Goal: Task Accomplishment & Management: Use online tool/utility

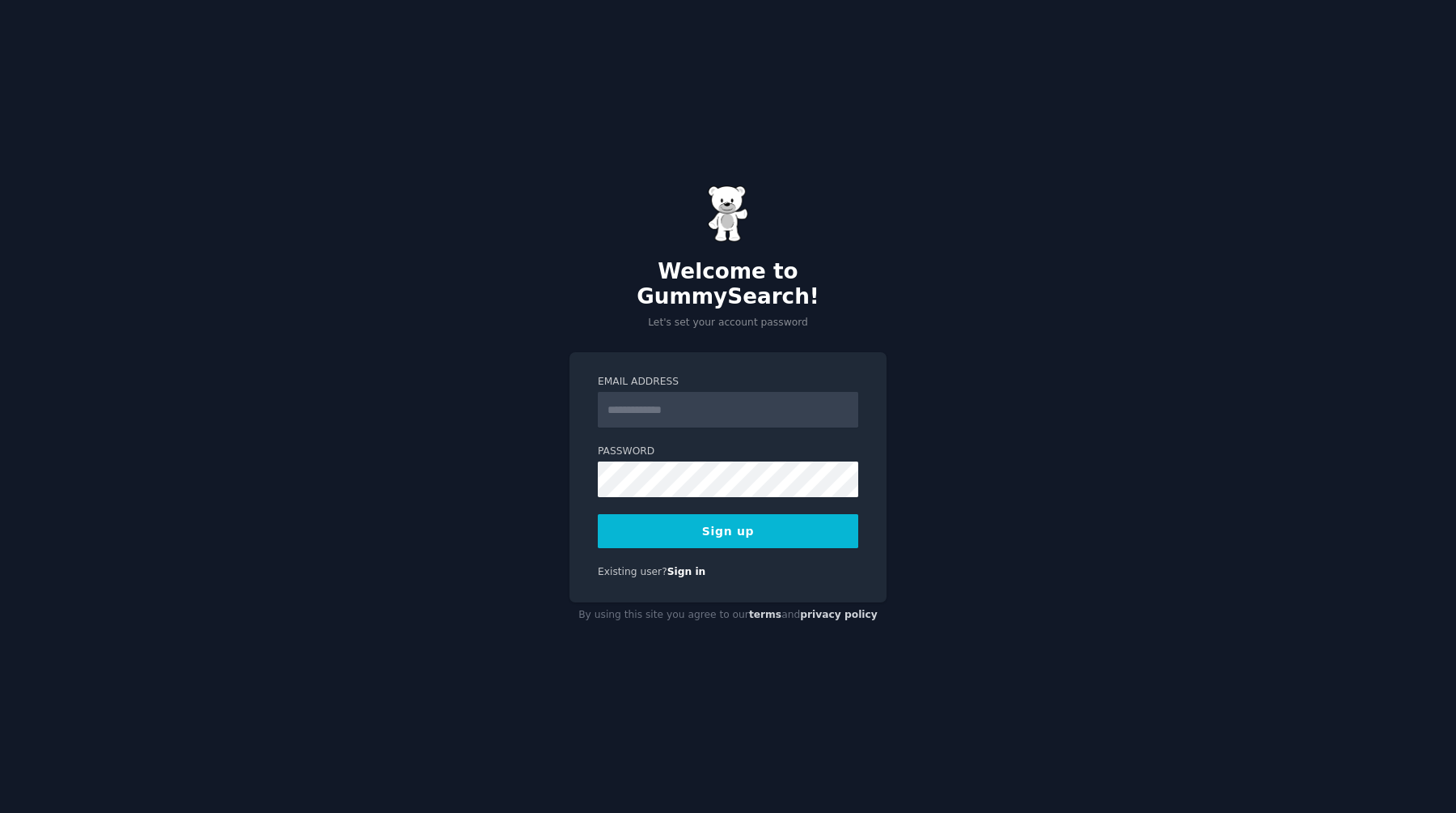
click at [627, 395] on input "Email Address" at bounding box center [728, 409] width 261 height 36
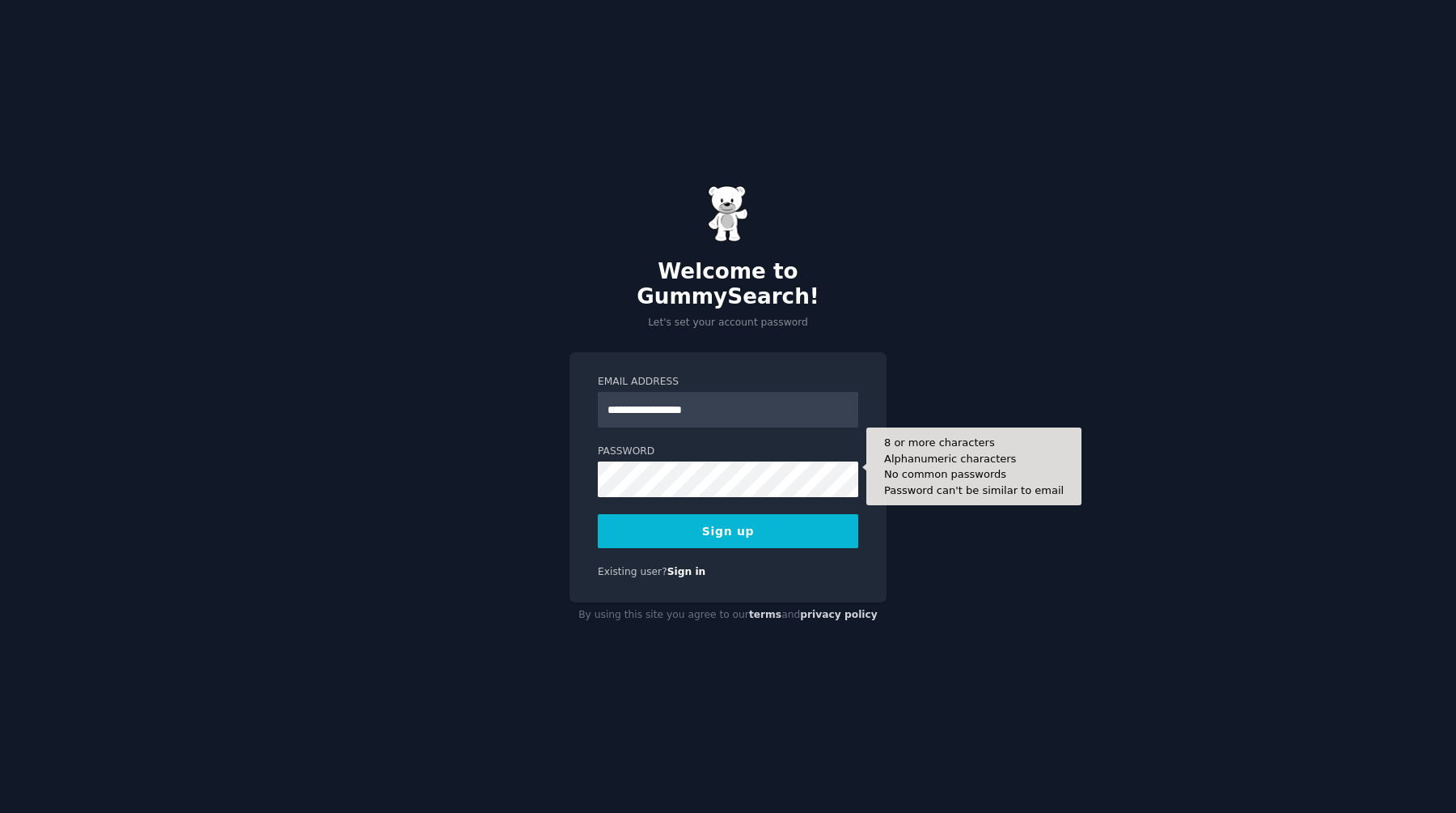
type input "**********"
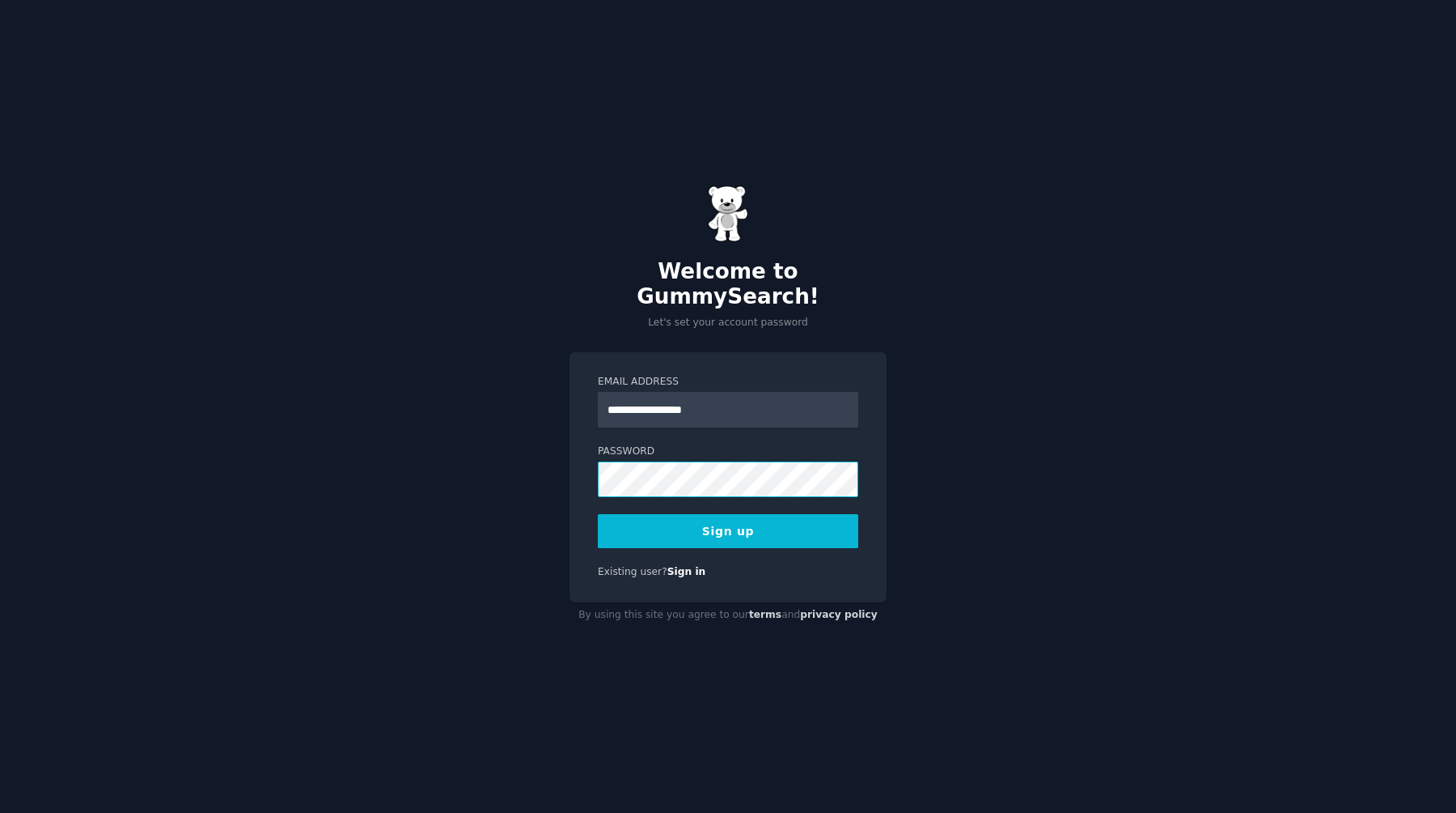
click at [0, 812] on com-1password-button at bounding box center [0, 813] width 0 height 0
click at [728, 529] on button "Sign up" at bounding box center [728, 531] width 261 height 34
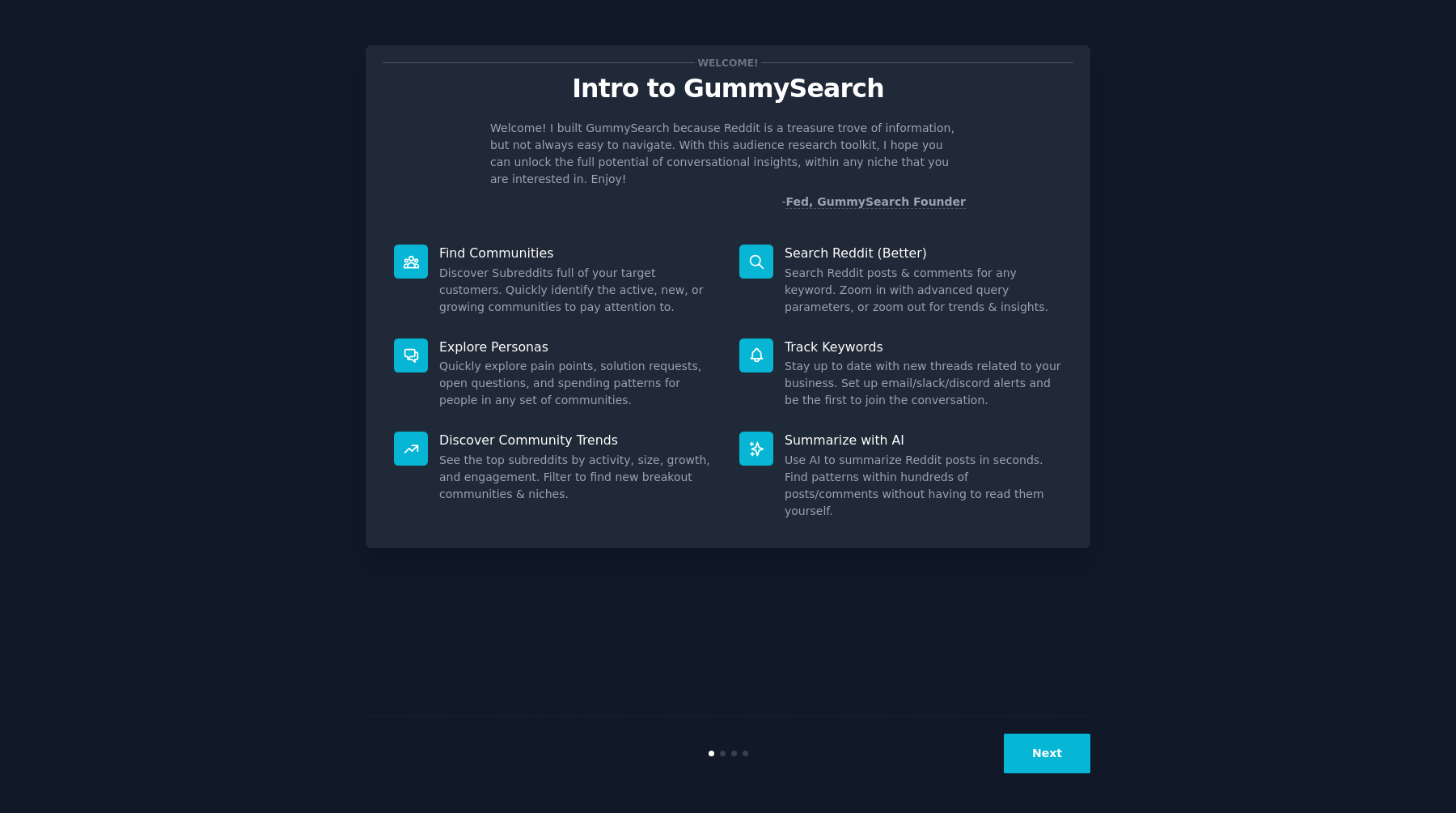
click at [1073, 749] on button "Next" at bounding box center [1048, 753] width 87 height 40
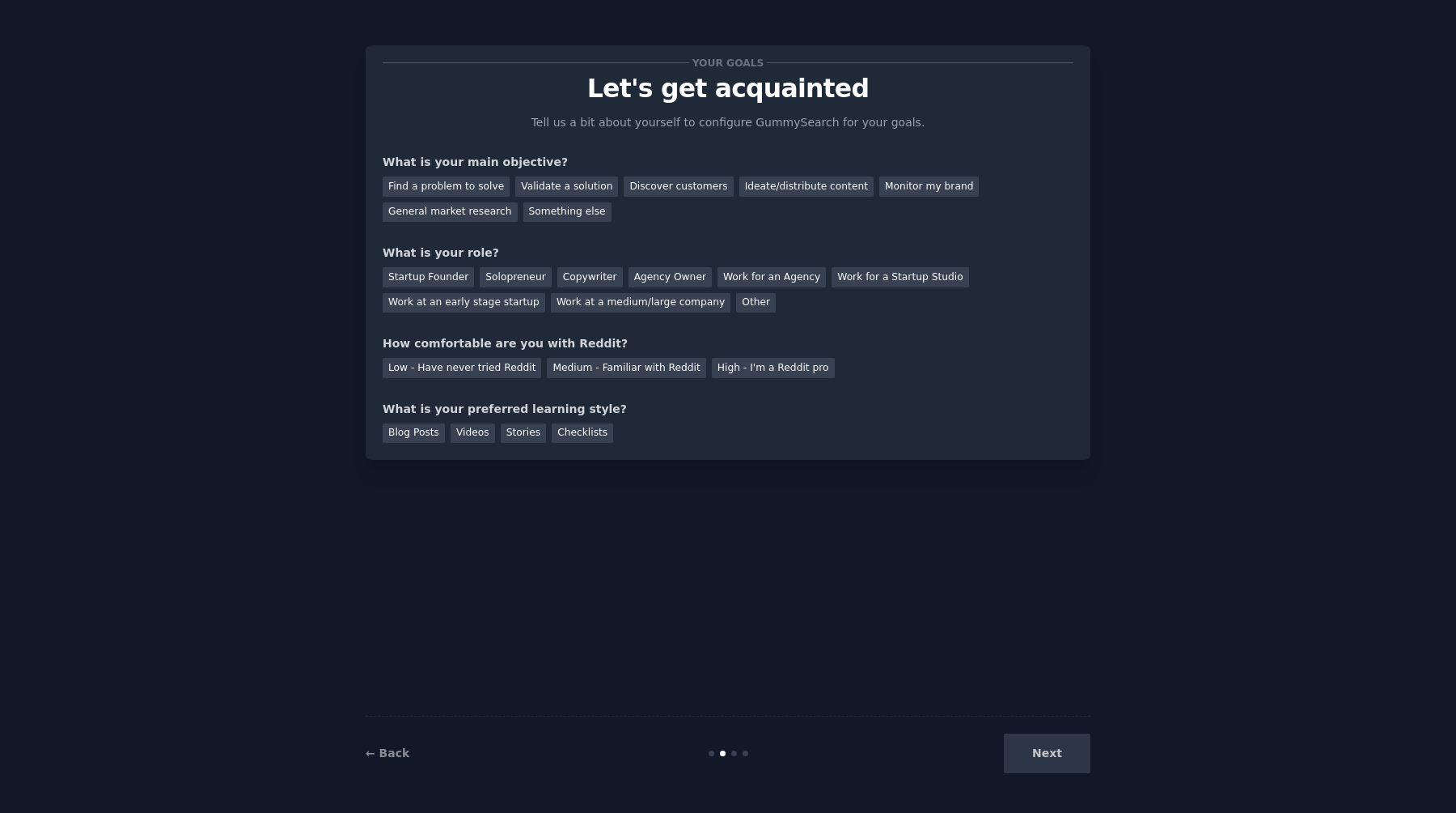
click at [1006, 657] on div "Your goals Let's get acquainted Tell us a bit about yourself to configure Gummy…" at bounding box center [728, 406] width 725 height 768
click at [645, 194] on div "Discover customers" at bounding box center [678, 186] width 109 height 20
click at [430, 215] on div "General market research" at bounding box center [450, 213] width 135 height 20
click at [644, 184] on div "Discover customers" at bounding box center [678, 186] width 109 height 20
click at [492, 308] on div "Work at an early stage startup" at bounding box center [464, 303] width 162 height 20
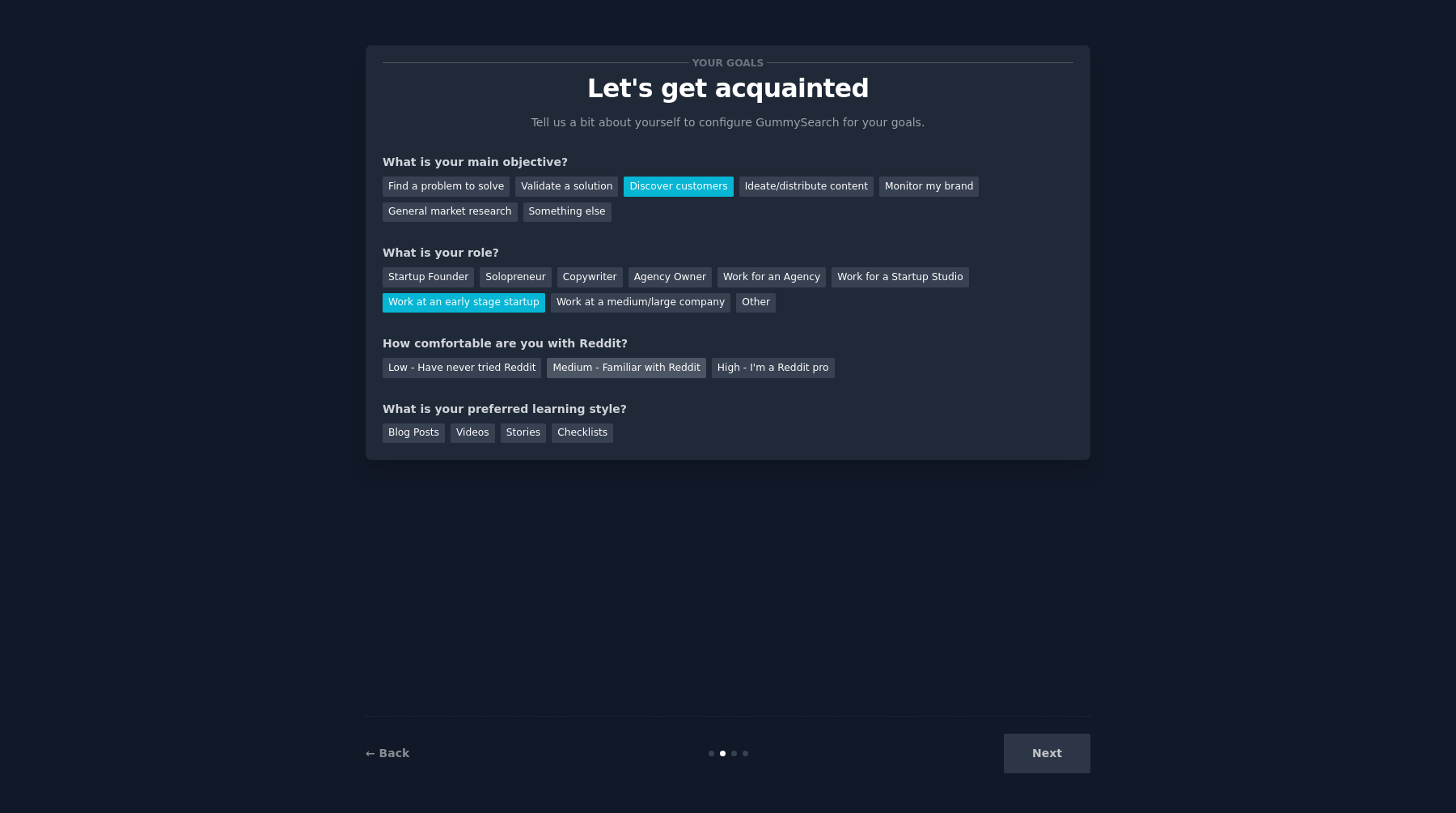
click at [571, 369] on div "Medium - Familiar with Reddit" at bounding box center [626, 368] width 158 height 20
click at [471, 430] on div "Videos" at bounding box center [472, 433] width 44 height 20
click at [433, 439] on div "Blog Posts" at bounding box center [413, 433] width 62 height 20
click at [457, 435] on div "Videos" at bounding box center [472, 433] width 44 height 20
click at [1066, 756] on button "Next" at bounding box center [1048, 753] width 87 height 40
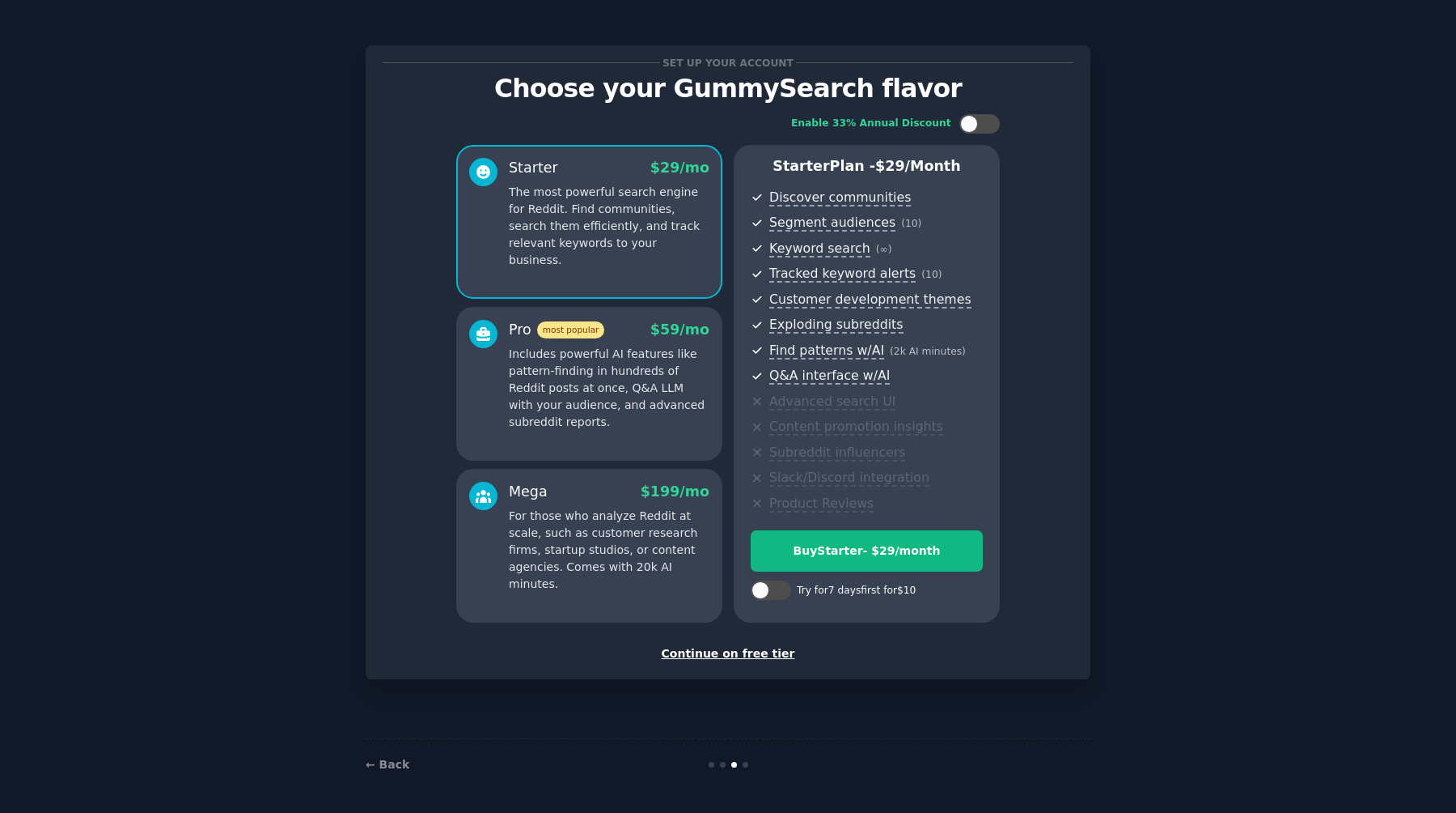
click at [759, 654] on div "Continue on free tier" at bounding box center [728, 653] width 691 height 17
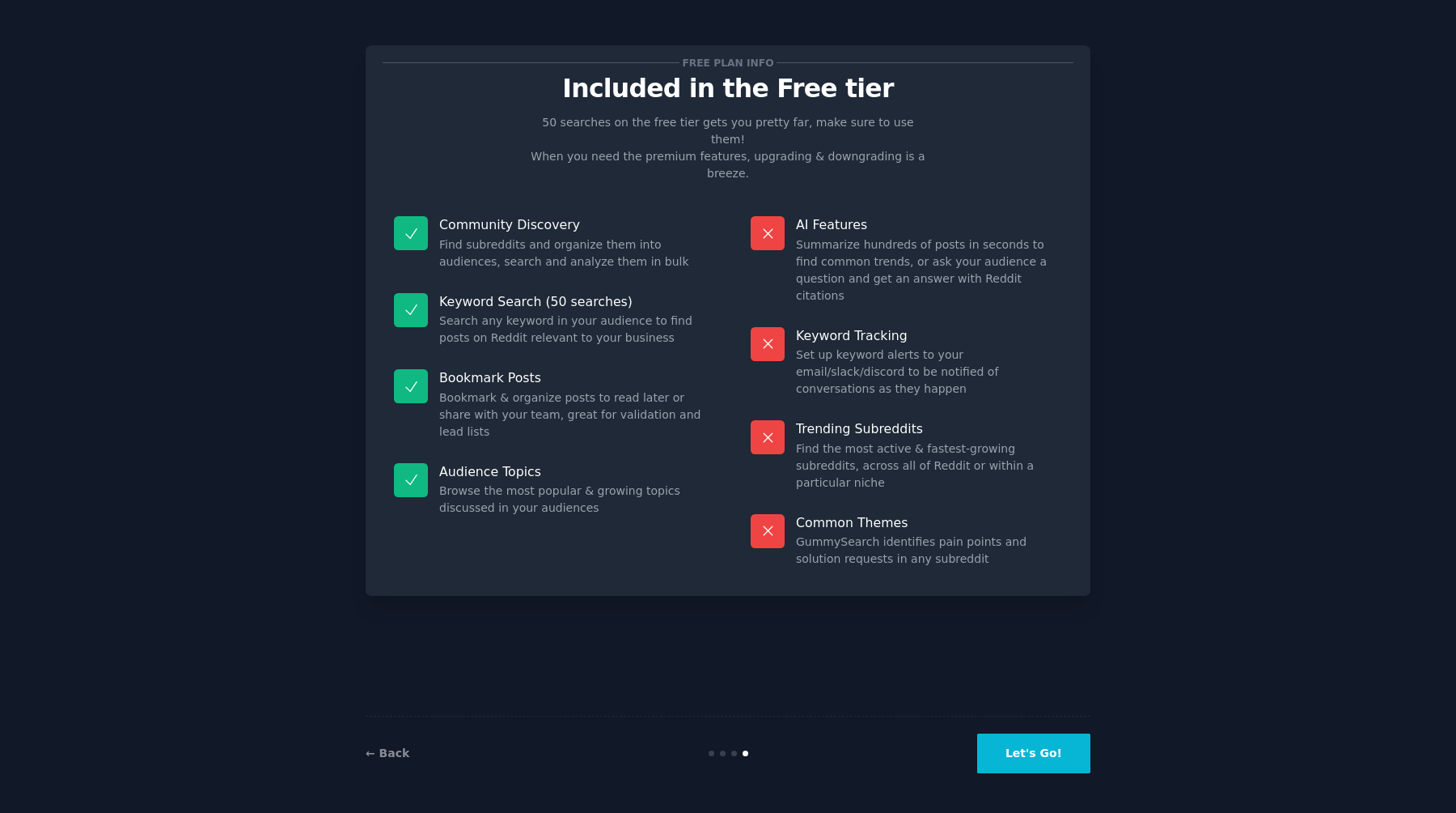
click at [1056, 759] on button "Let's Go!" at bounding box center [1034, 753] width 114 height 40
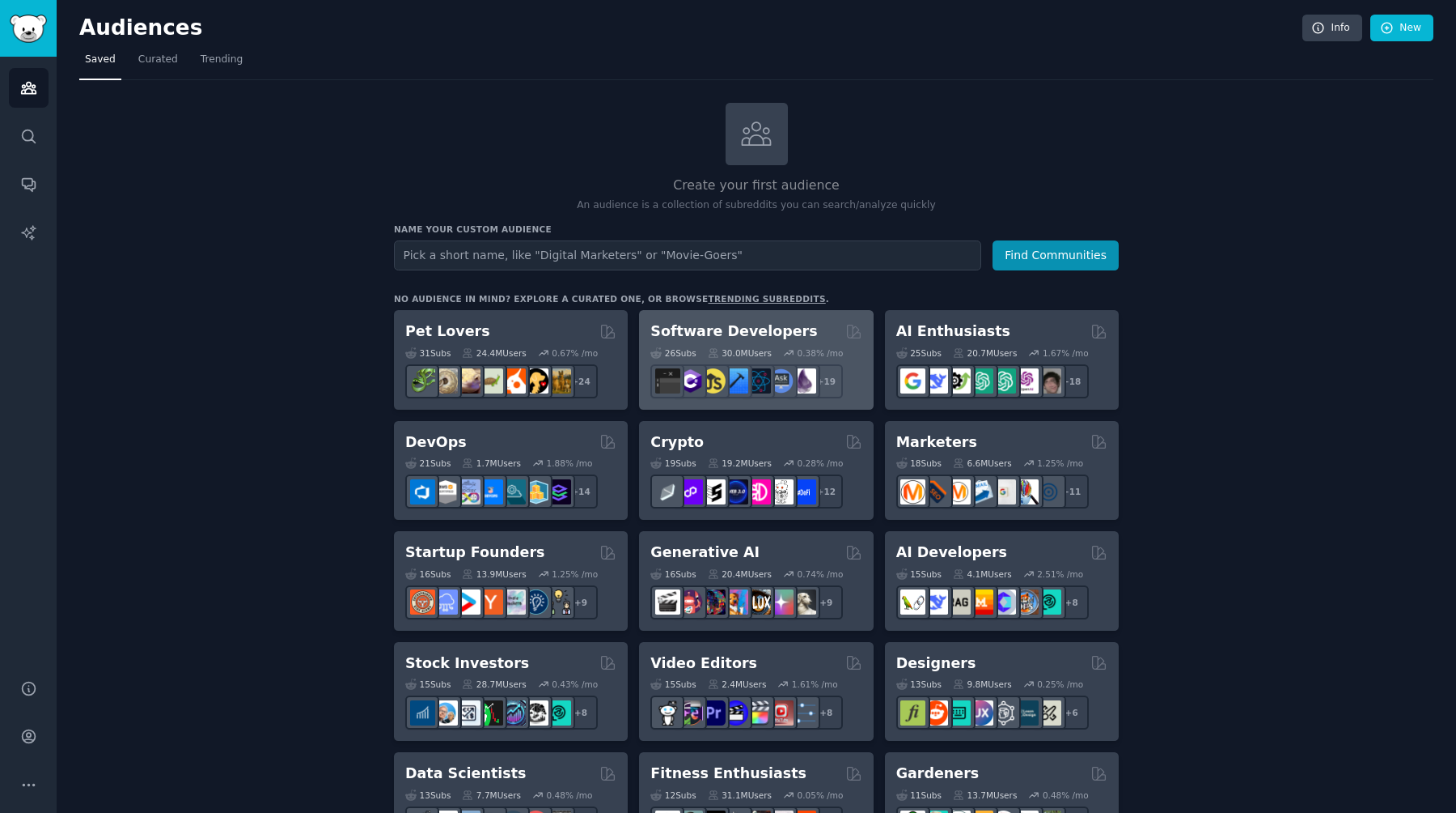
click at [794, 323] on div "Software Developers Curated by GummySearch" at bounding box center [756, 331] width 212 height 20
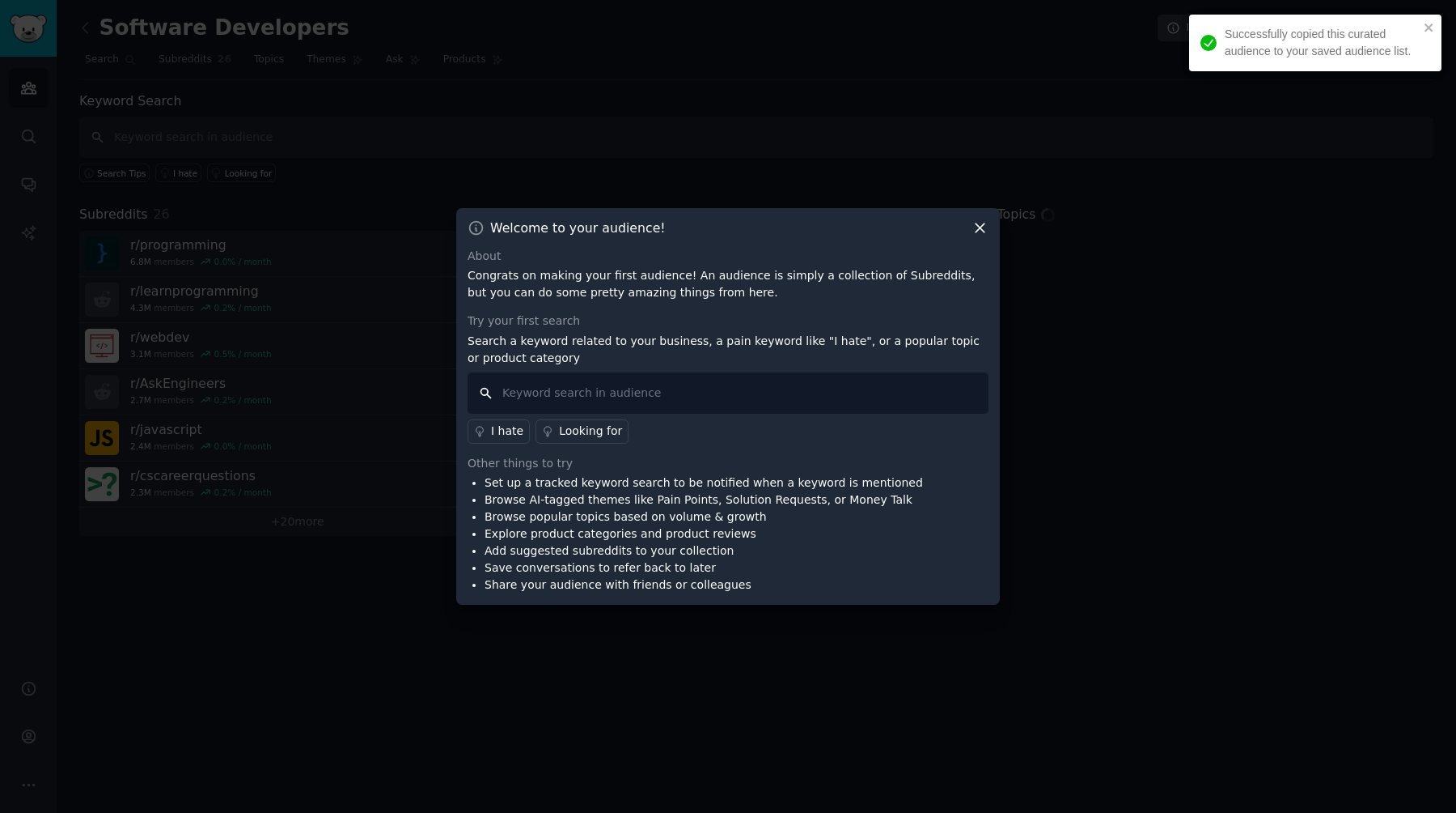
click at [764, 394] on input "text" at bounding box center [728, 393] width 521 height 42
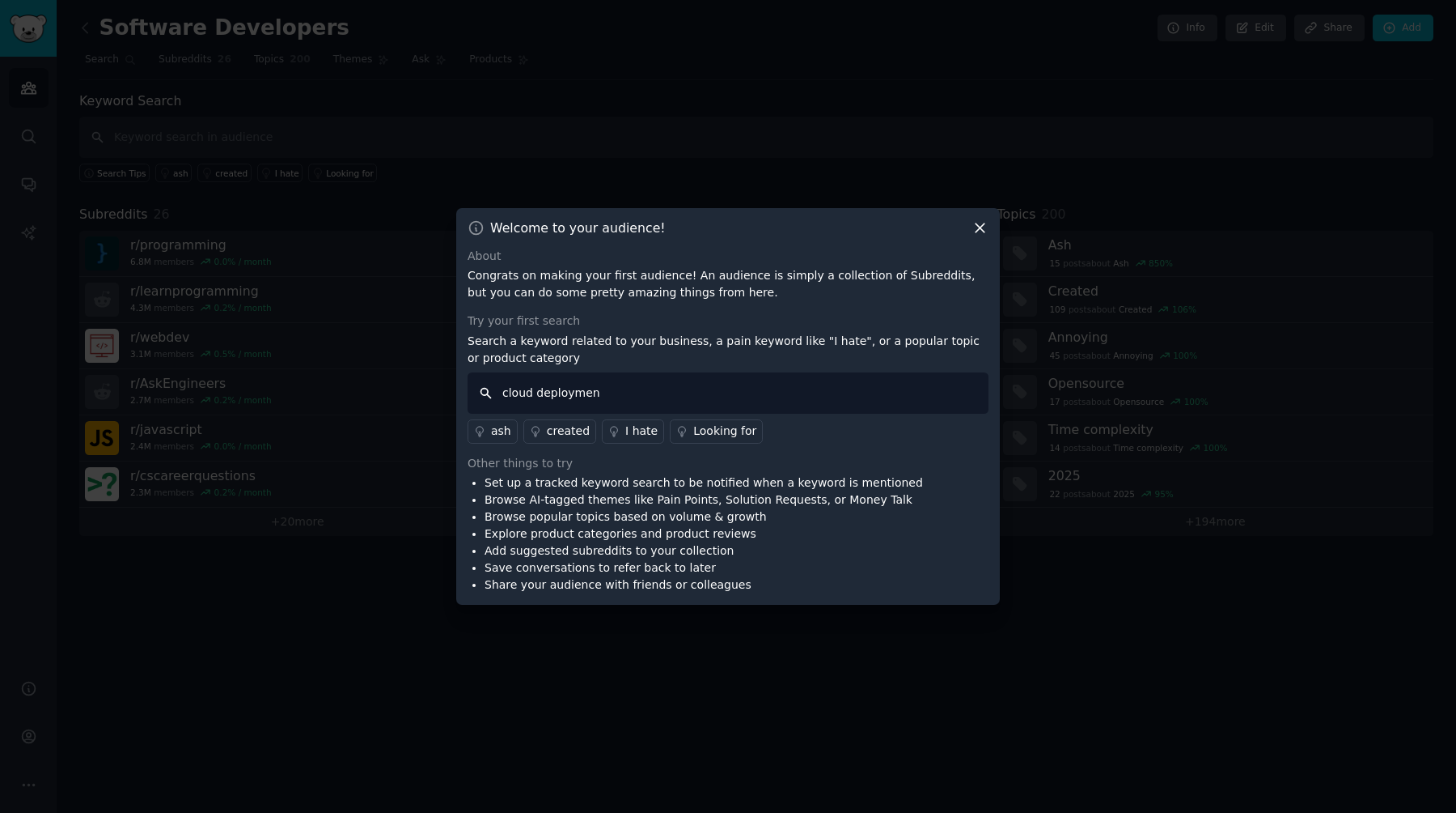
type input "cloud deployment"
